Goal: Find contact information: Find contact information

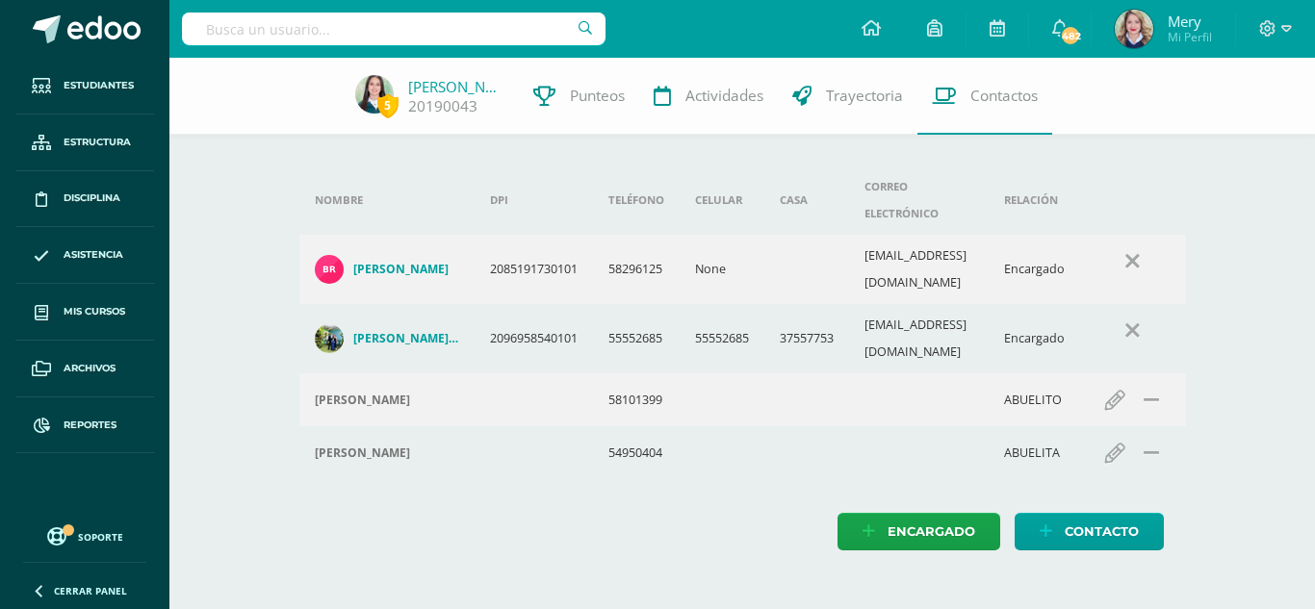
click at [391, 47] on div at bounding box center [393, 29] width 423 height 58
click at [398, 138] on div "Nombre DPI Teléfono Celular Casa Correo electrónico Relación Brenda Marisol Her…" at bounding box center [743, 323] width 948 height 531
click at [335, 23] on input "text" at bounding box center [393, 29] width 423 height 33
type input "nidia calva"
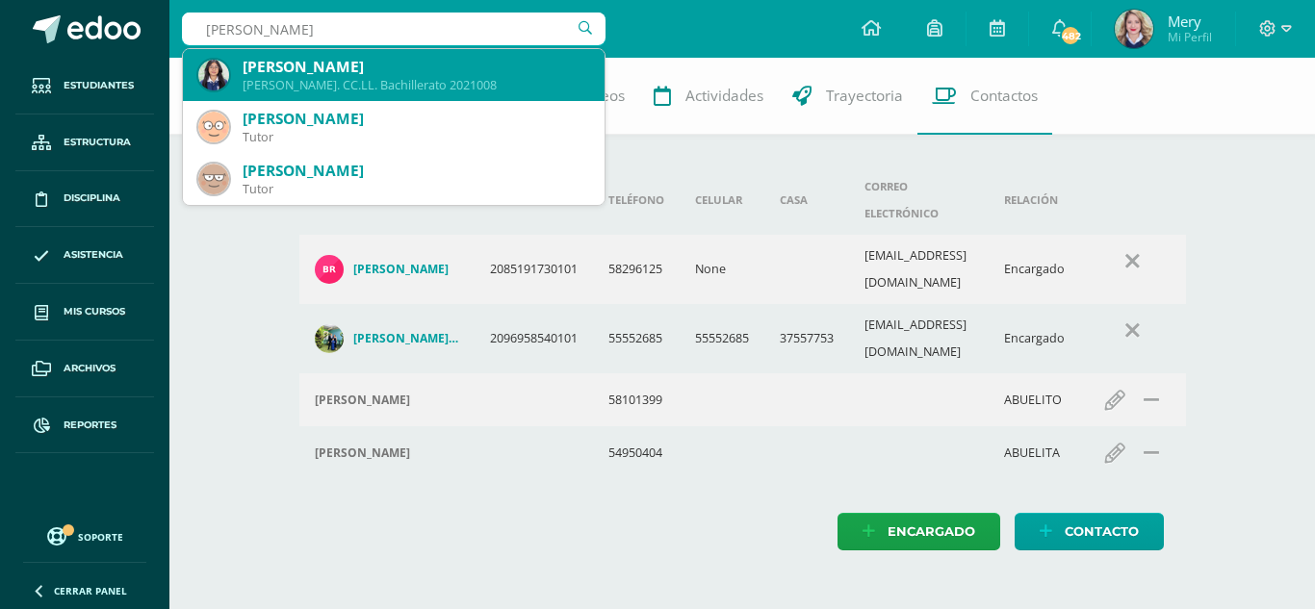
click at [339, 70] on div "Nidia Stefania Calva Mencos" at bounding box center [416, 67] width 346 height 20
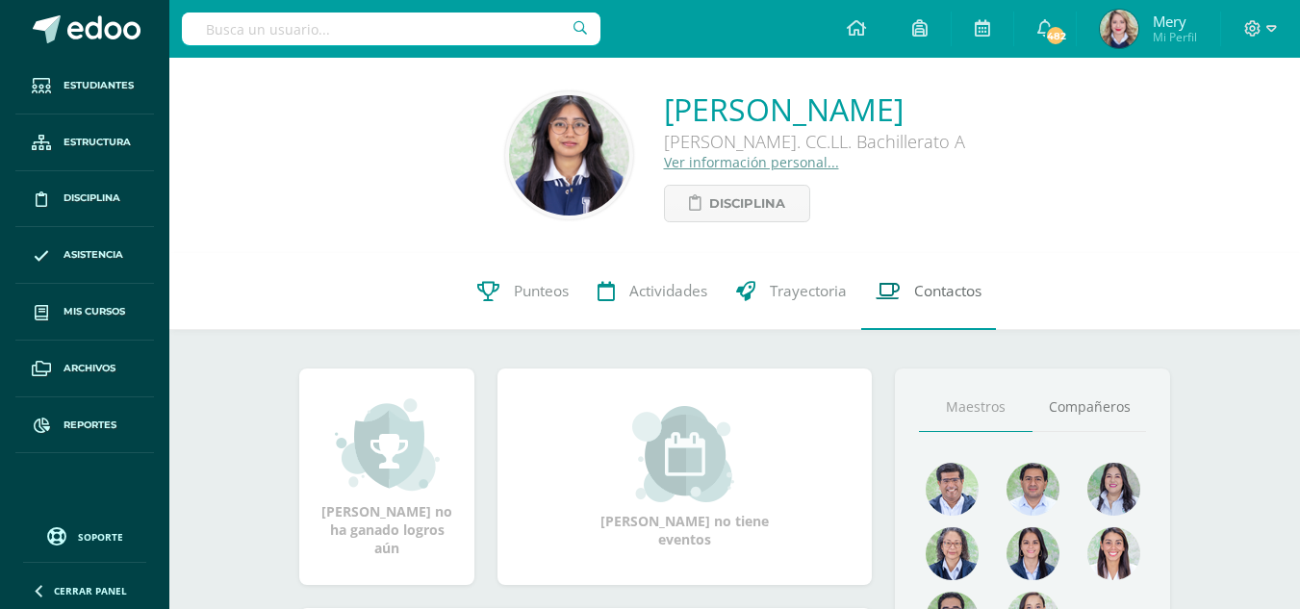
click at [928, 283] on span "Contactos" at bounding box center [947, 291] width 67 height 20
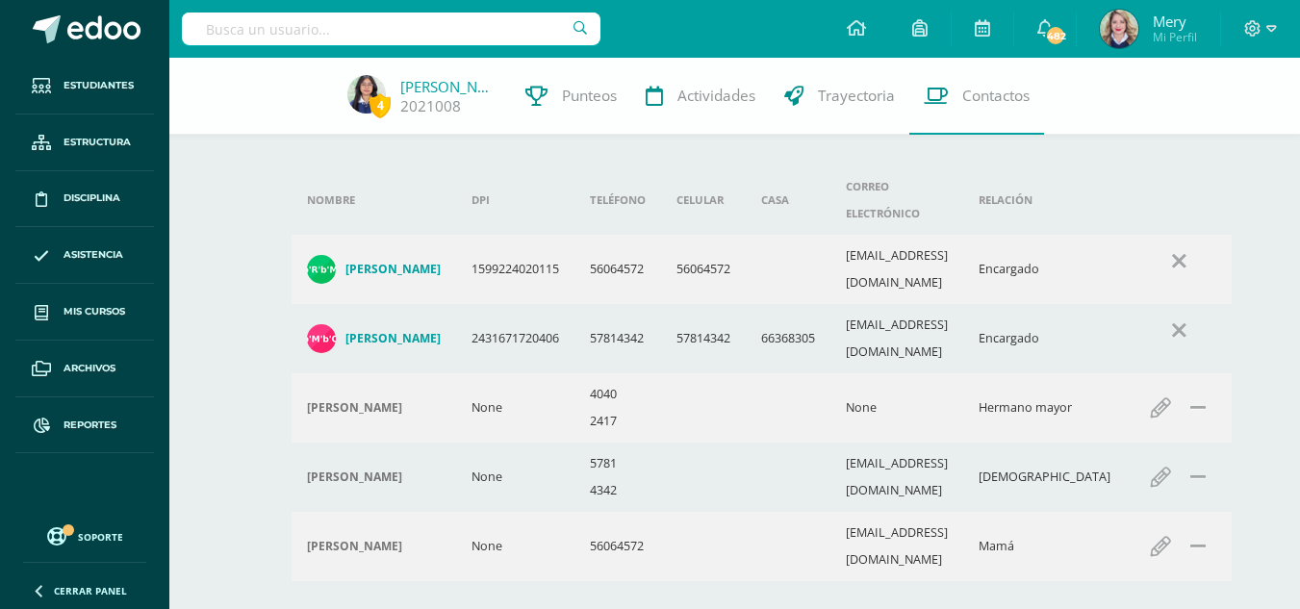
click at [400, 36] on input "text" at bounding box center [391, 29] width 419 height 33
type input "Joselyn gutierrez"
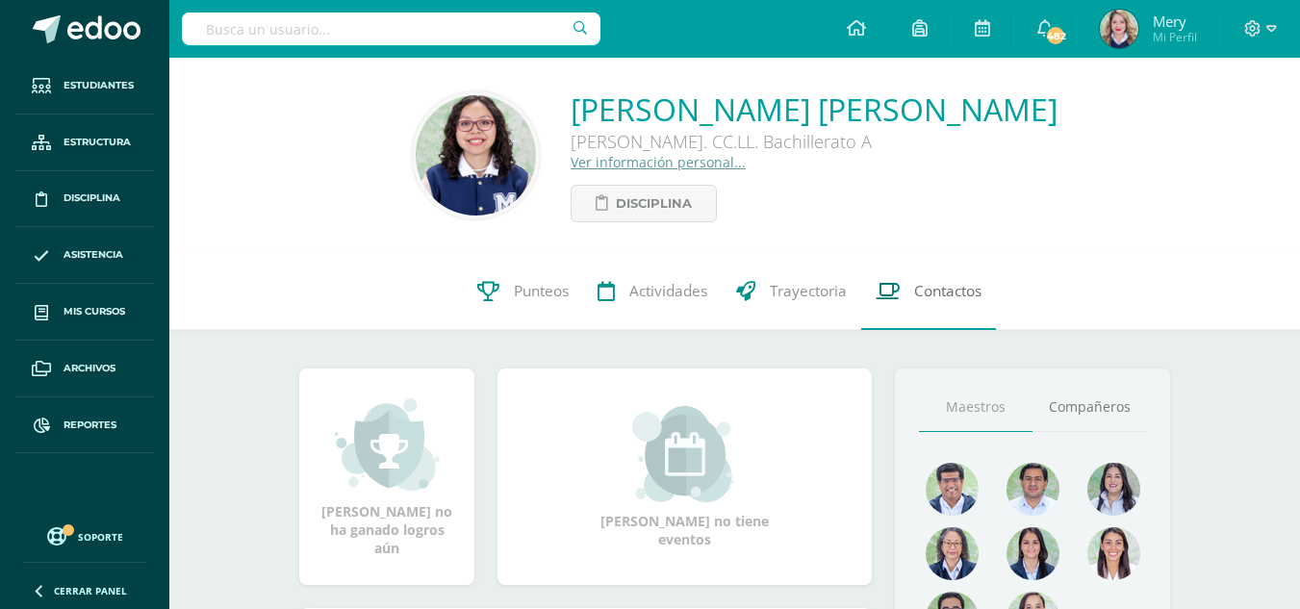
click at [916, 298] on span "Contactos" at bounding box center [947, 291] width 67 height 20
